Goal: Find specific page/section: Find specific page/section

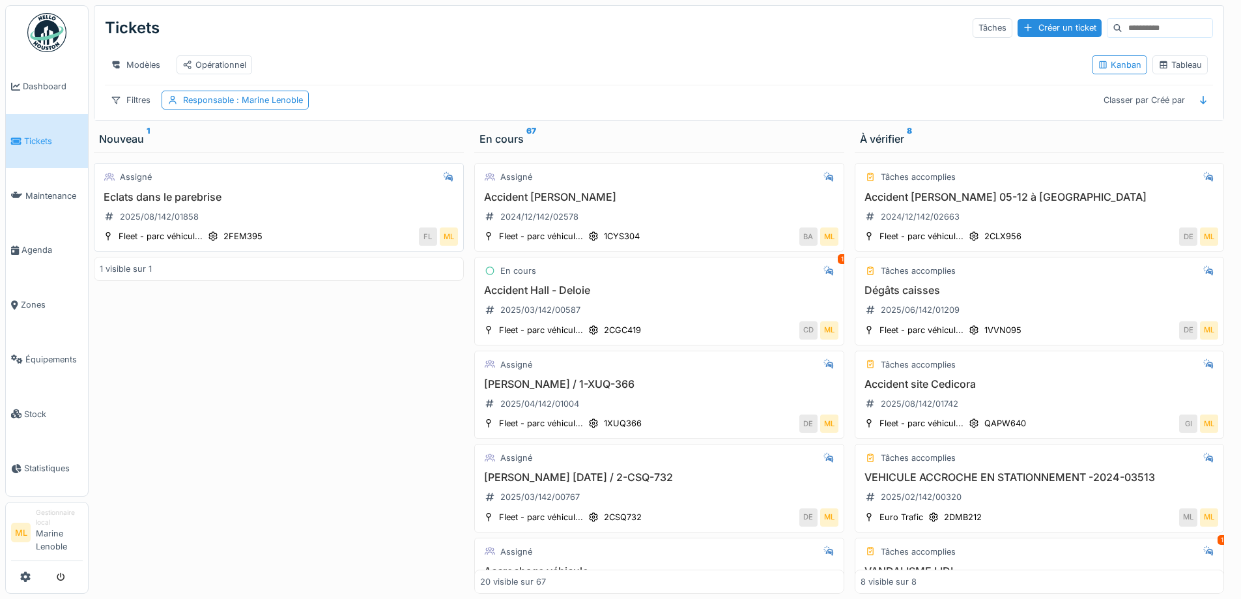
click at [323, 225] on div "Eclats dans le parebrise 2025/08/142/01858" at bounding box center [279, 209] width 358 height 36
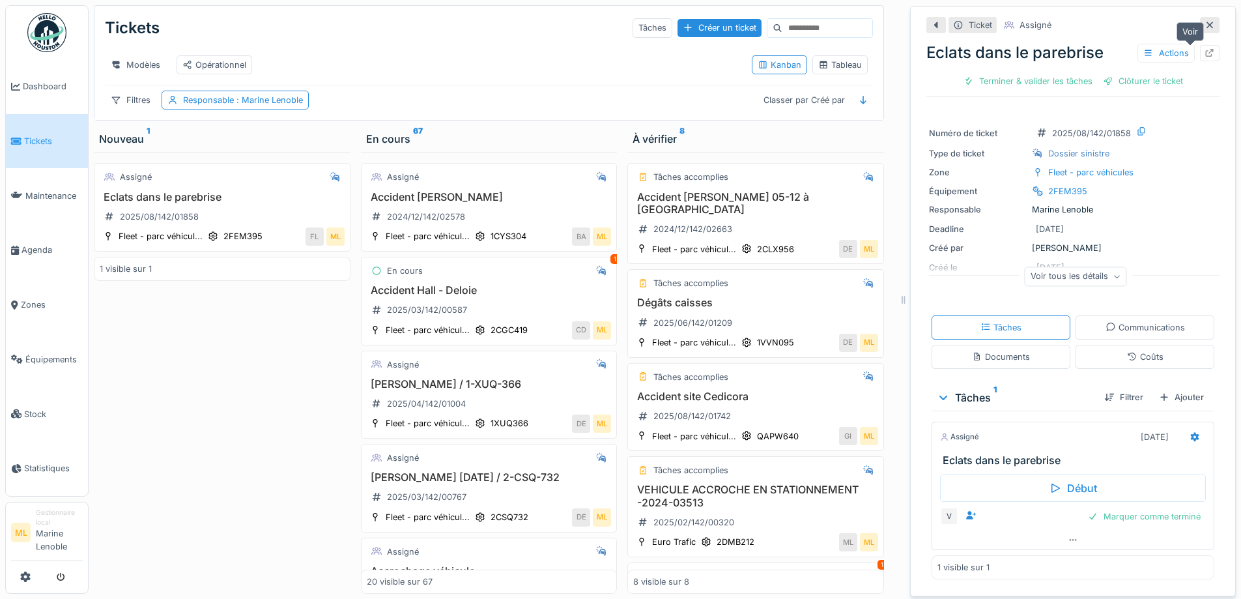
click at [1206, 53] on icon at bounding box center [1210, 53] width 8 height 8
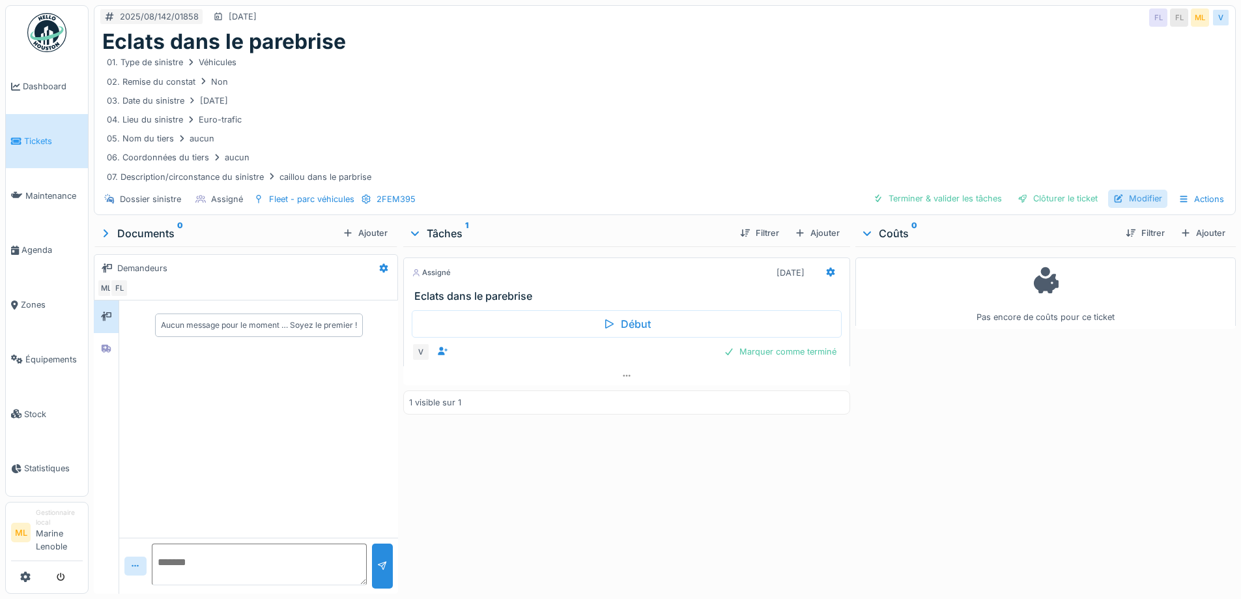
click at [1140, 198] on div "Modifier" at bounding box center [1137, 199] width 59 height 18
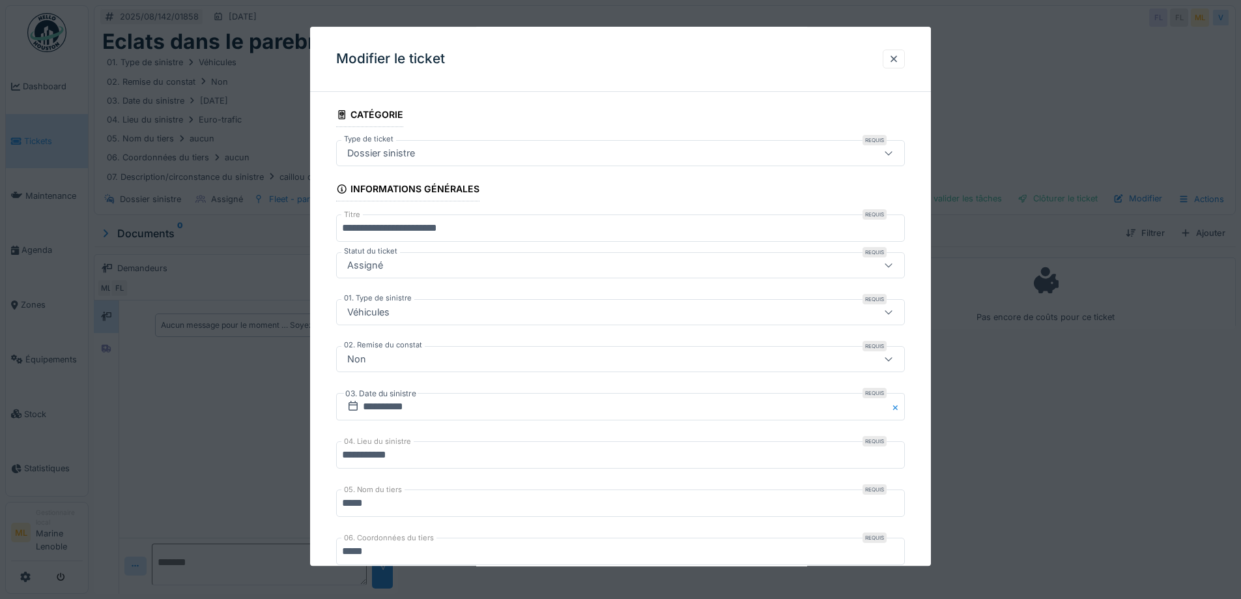
drag, startPoint x: 903, startPoint y: 59, endPoint x: 853, endPoint y: 70, distance: 52.0
click at [899, 61] on div at bounding box center [893, 59] width 10 height 12
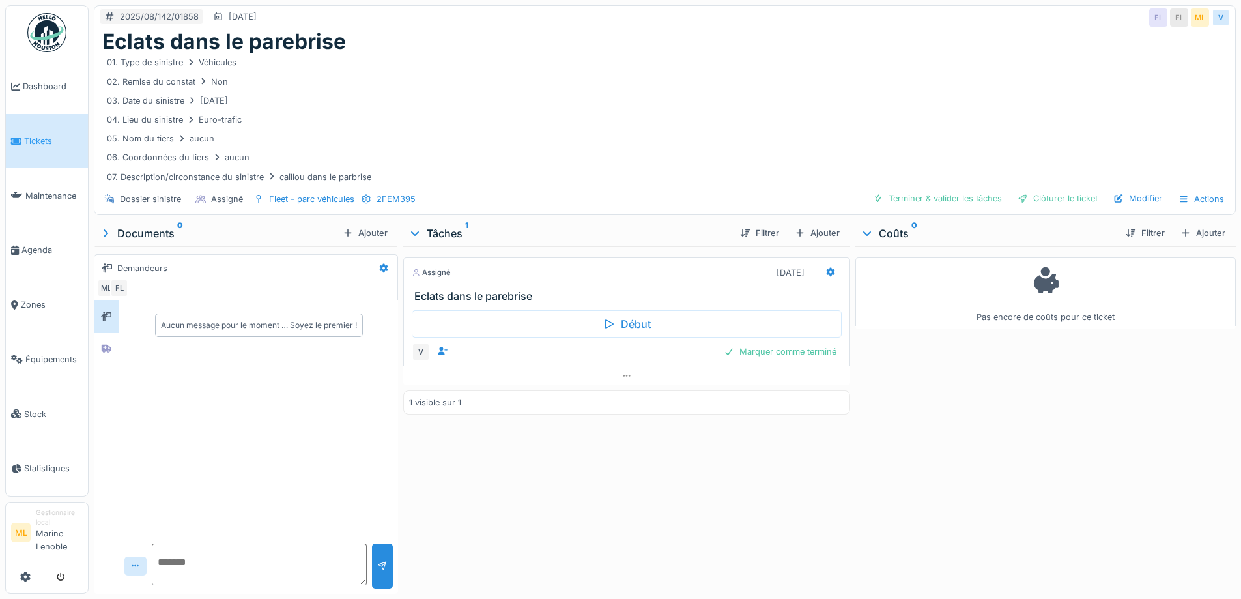
click at [50, 140] on span "Tickets" at bounding box center [53, 141] width 59 height 12
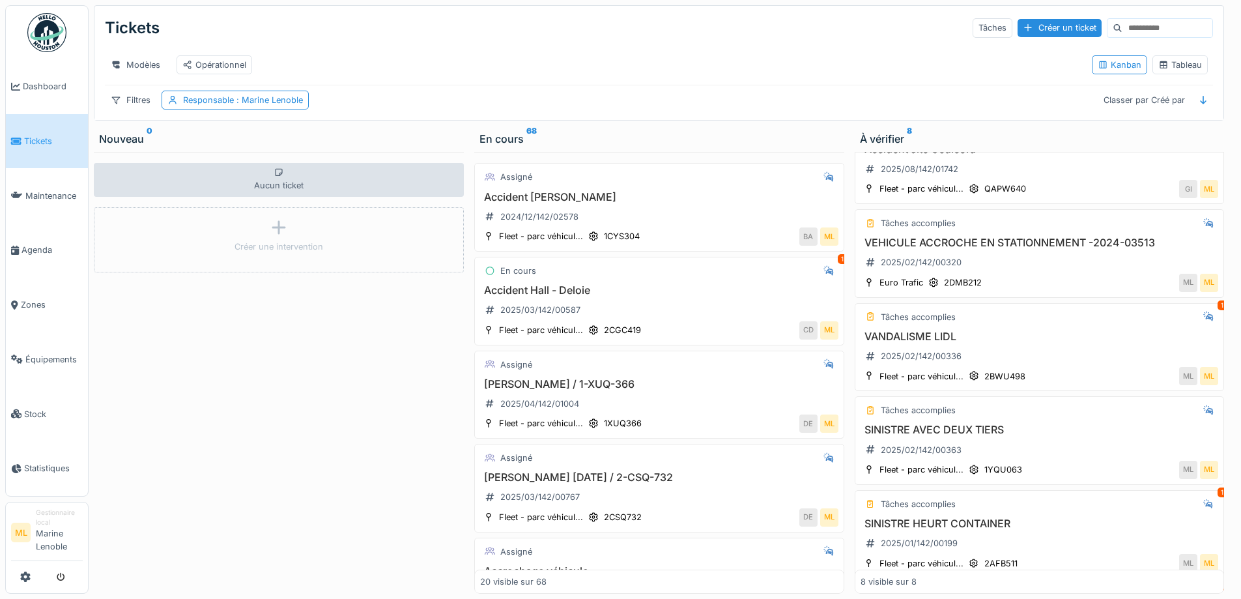
scroll to position [218, 0]
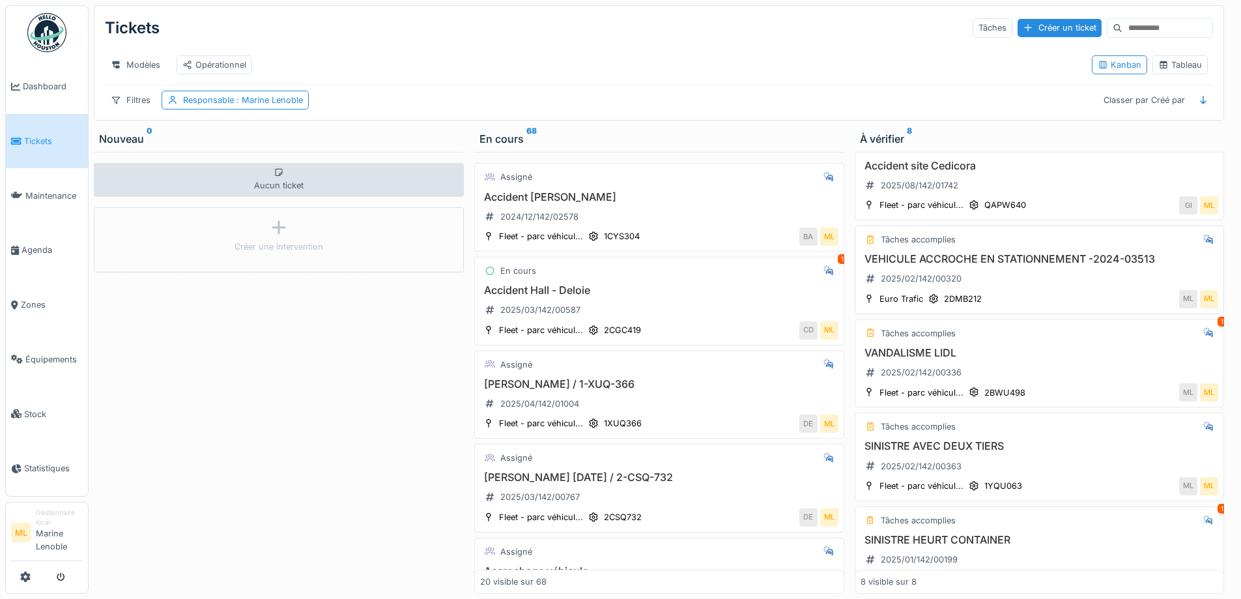
click at [1090, 286] on div "VEHICULE ACCROCHE EN STATIONNEMENT -2024-03513 2025/02/142/00320" at bounding box center [1039, 271] width 358 height 36
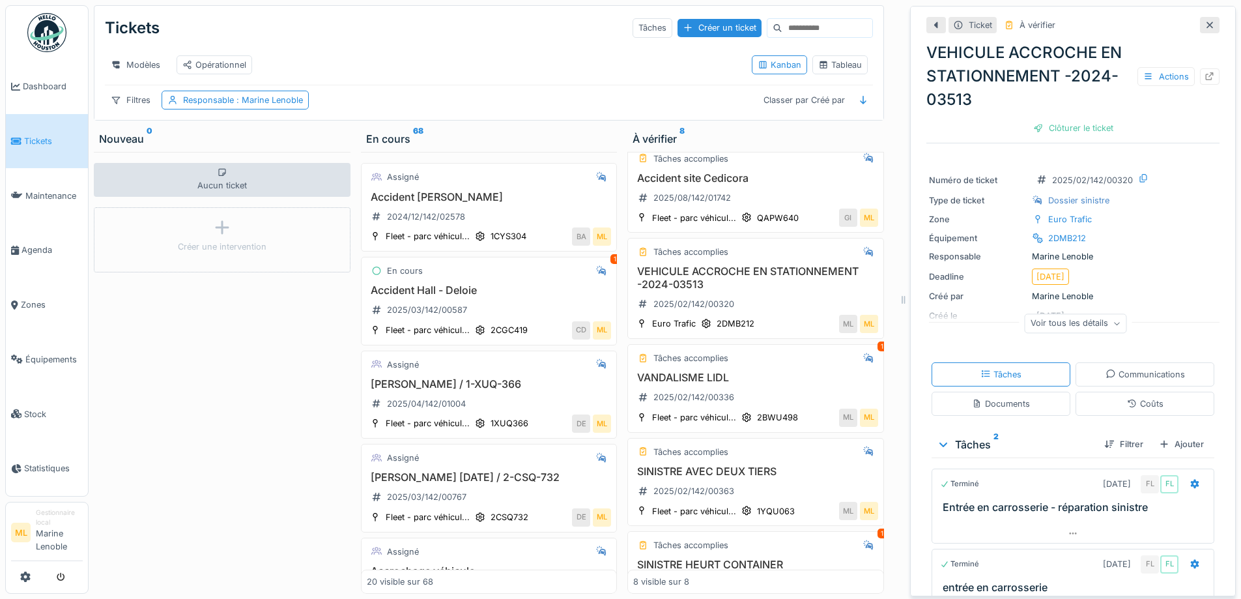
click at [1206, 25] on icon at bounding box center [1209, 25] width 7 height 7
